Goal: Navigation & Orientation: Go to known website

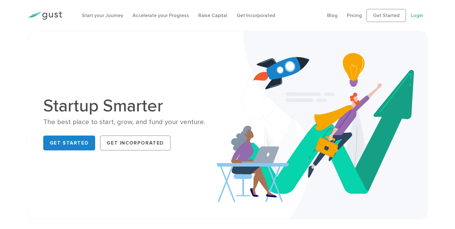
click at [420, 15] on link "Login" at bounding box center [417, 15] width 12 height 6
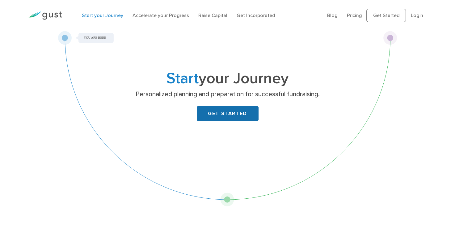
click at [216, 112] on link "GET STARTED" at bounding box center [228, 113] width 62 height 15
click at [230, 116] on link "GET STARTED" at bounding box center [228, 113] width 62 height 15
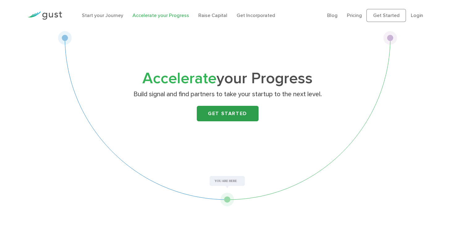
click at [219, 120] on link "Get Started" at bounding box center [228, 113] width 62 height 15
